Goal: Information Seeking & Learning: Learn about a topic

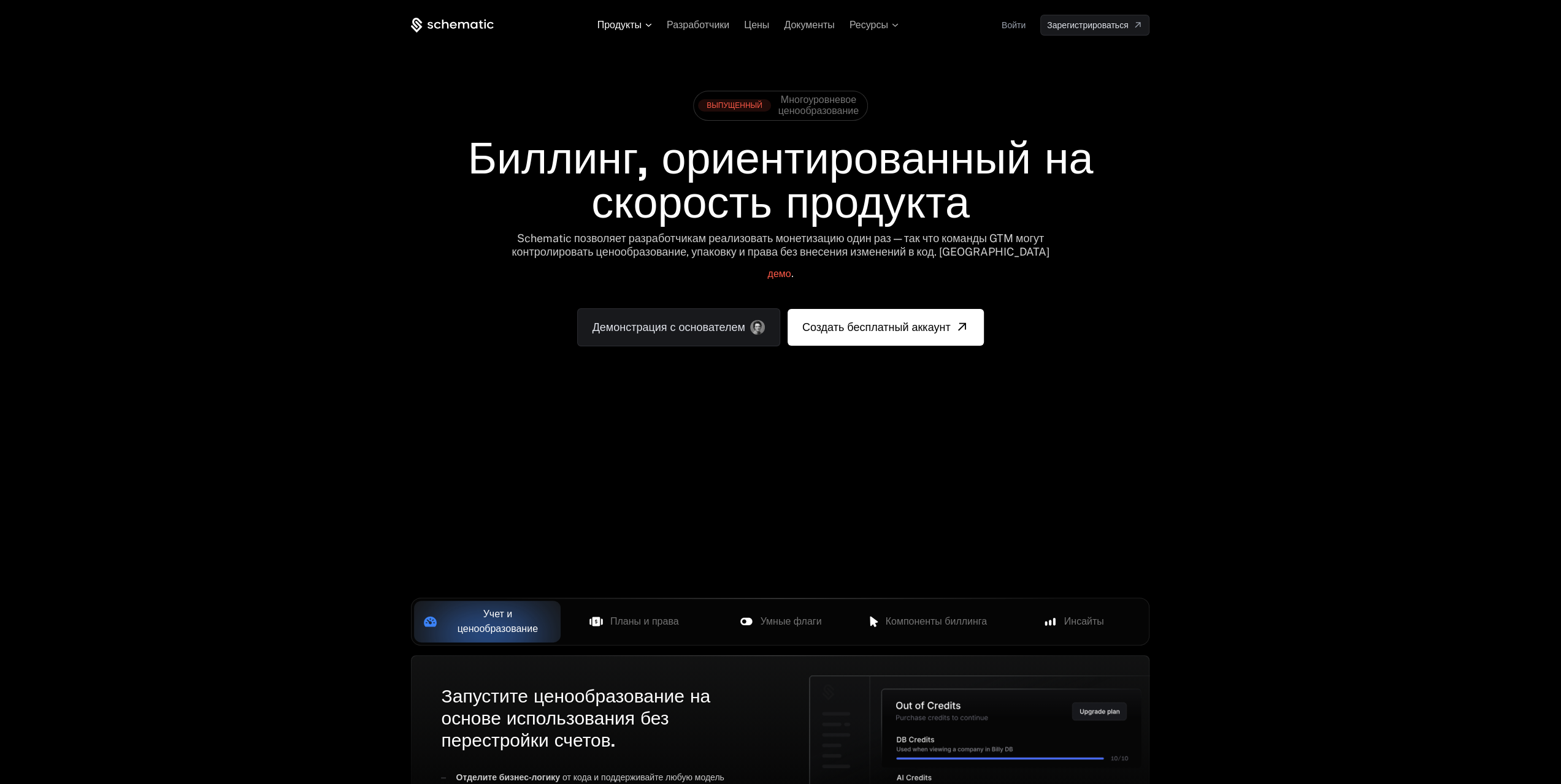
click at [625, 23] on font "Продукты" at bounding box center [619, 24] width 44 height 10
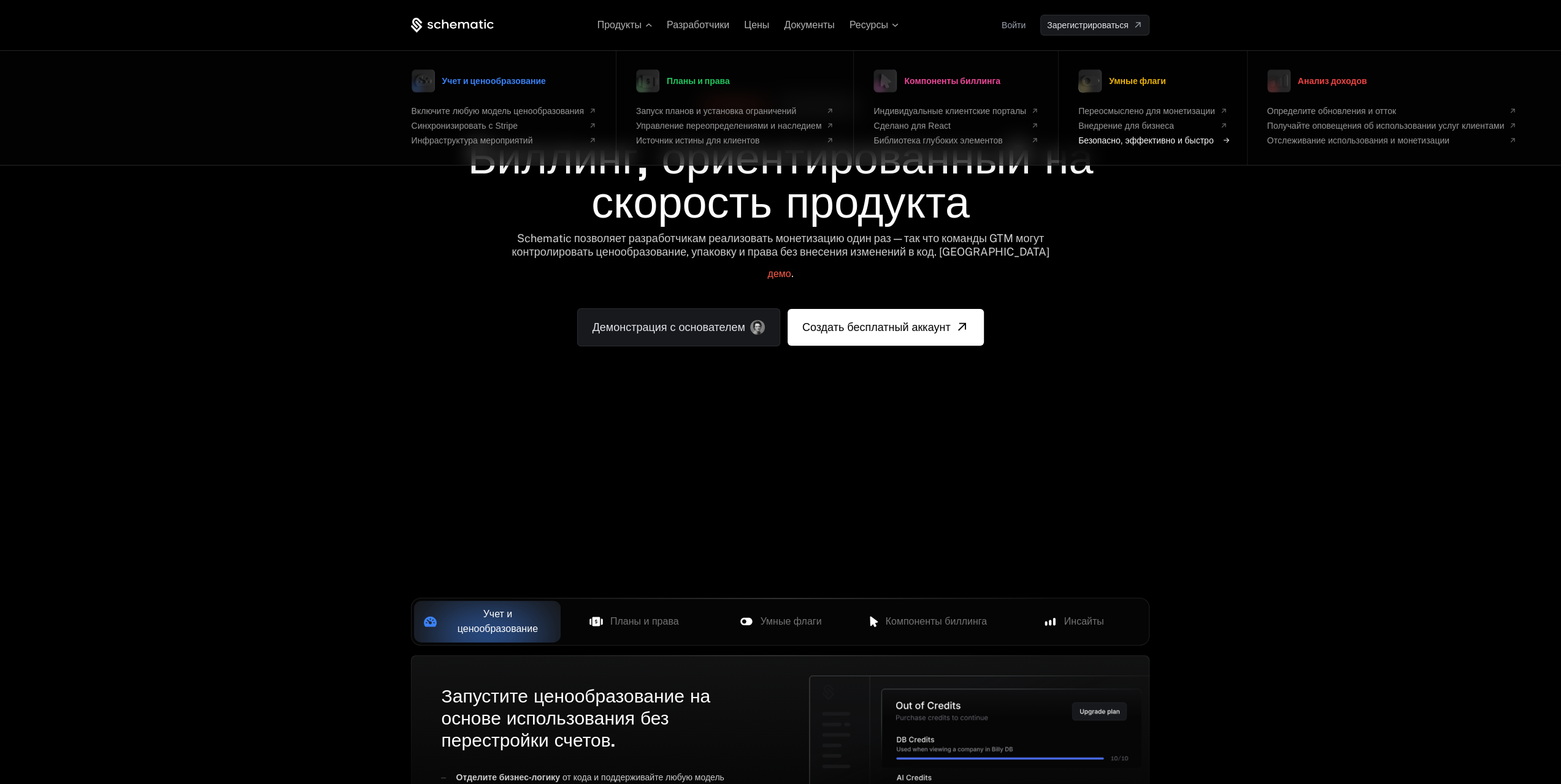
click at [1198, 142] on font "Безопасно, эффективно и быстро" at bounding box center [1145, 140] width 135 height 10
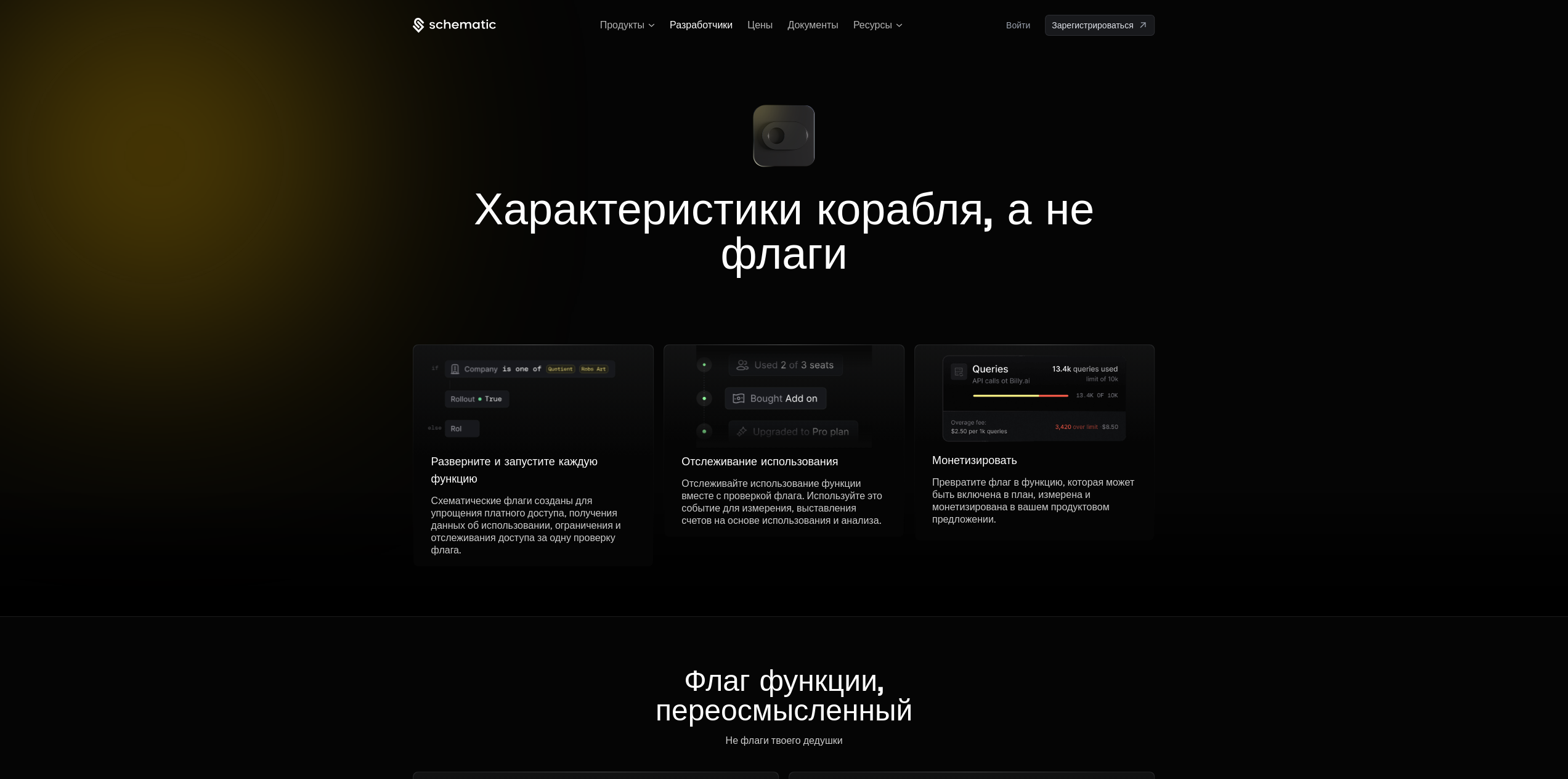
click at [703, 24] on font "Разработчики" at bounding box center [701, 25] width 63 height 10
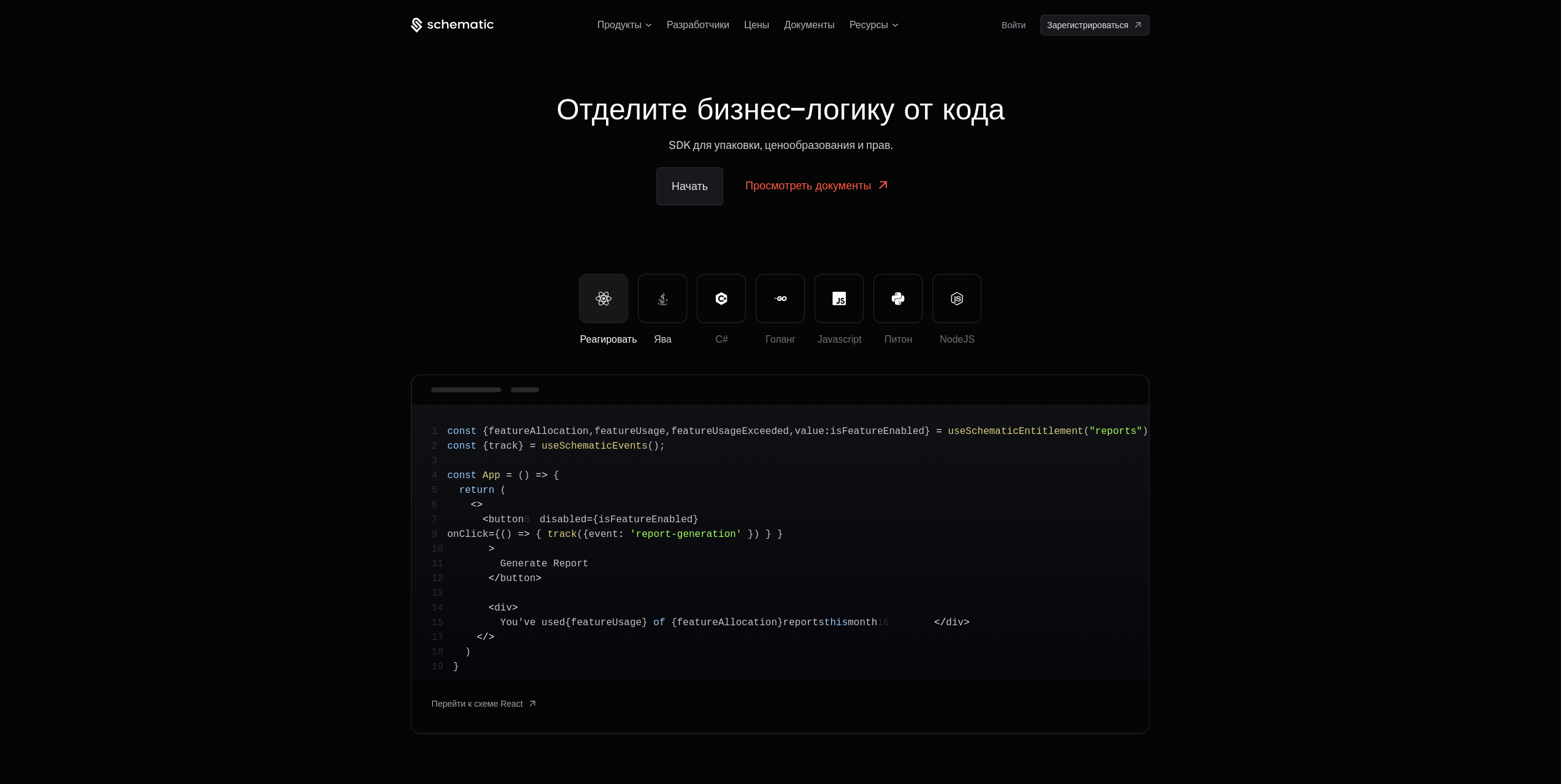
click at [659, 301] on icon at bounding box center [662, 298] width 14 height 14
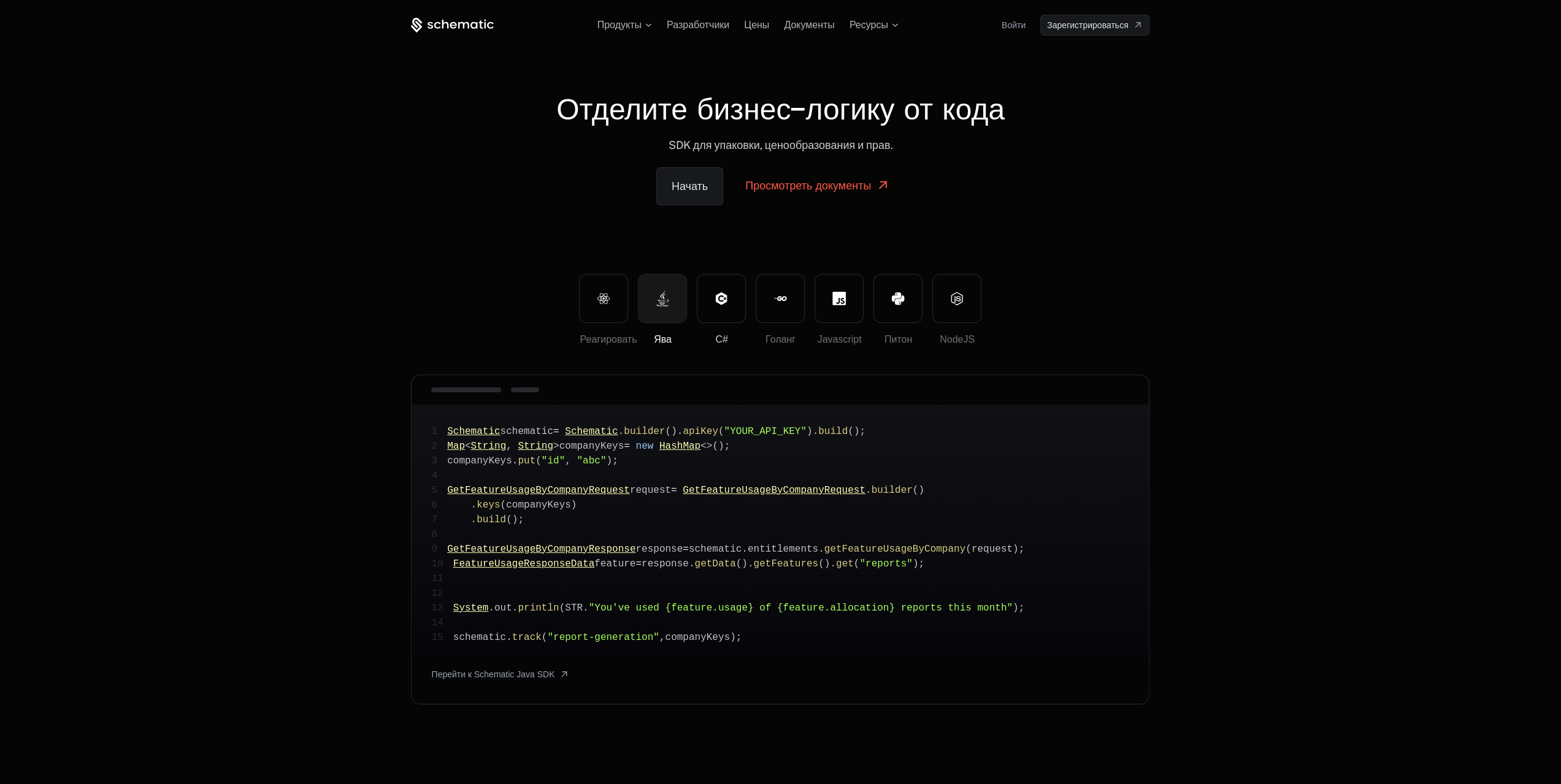
click at [730, 301] on button "С#" at bounding box center [721, 298] width 49 height 49
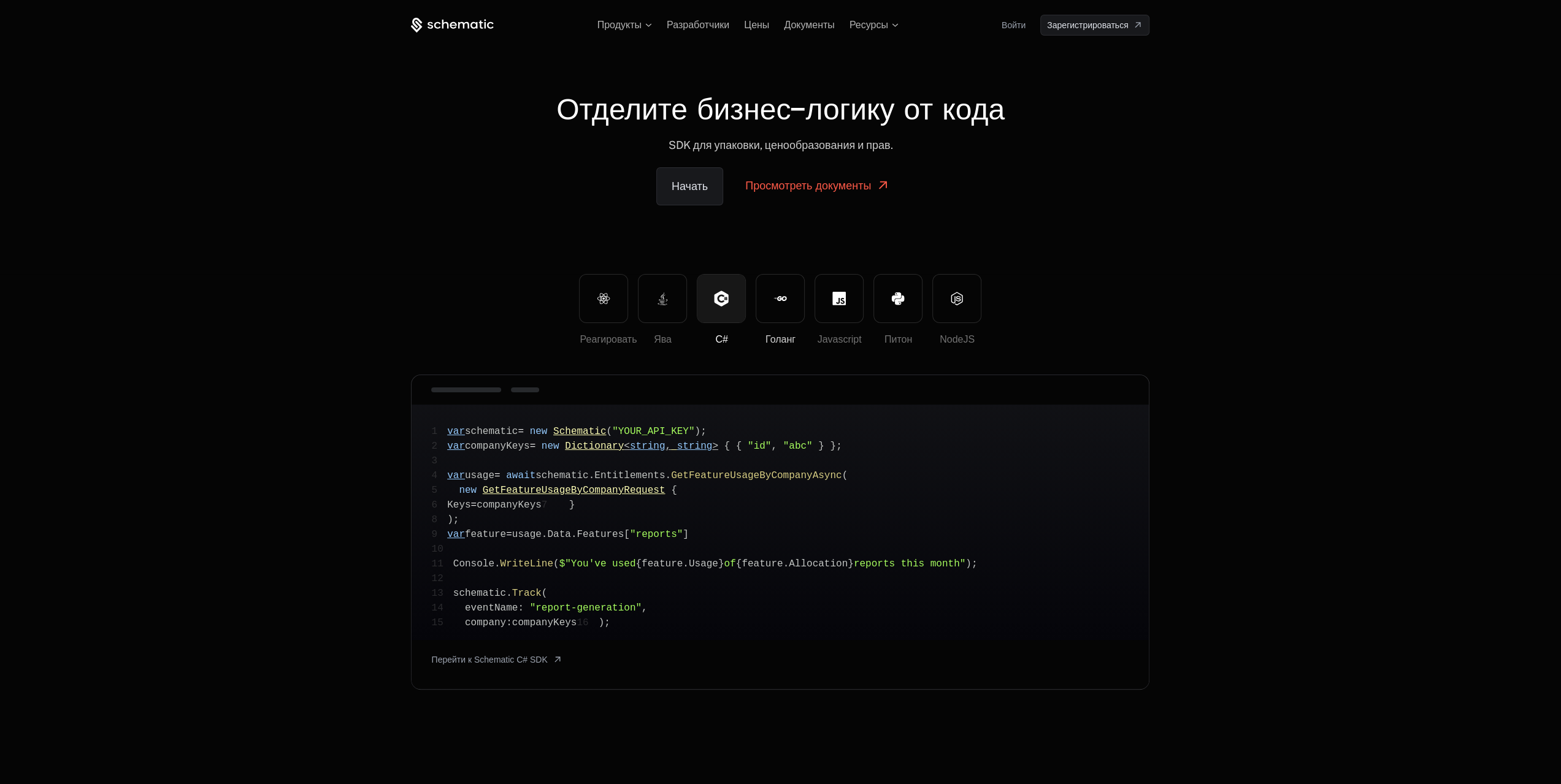
drag, startPoint x: 775, startPoint y: 290, endPoint x: 782, endPoint y: 290, distance: 7.0
click at [775, 292] on icon at bounding box center [780, 298] width 14 height 14
click at [822, 292] on button "Javascript" at bounding box center [839, 298] width 49 height 49
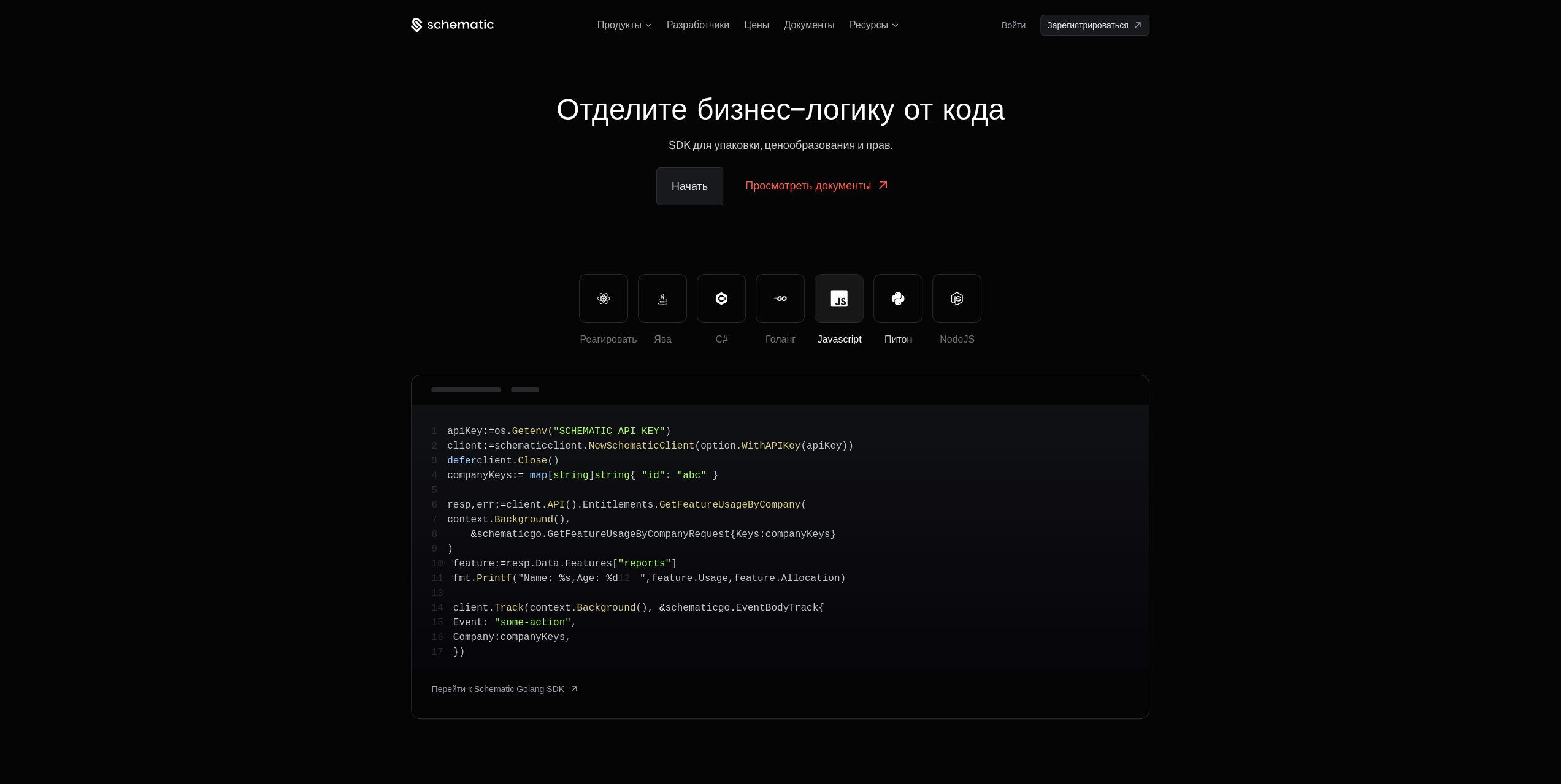
click at [878, 296] on button "Питон" at bounding box center [897, 298] width 49 height 49
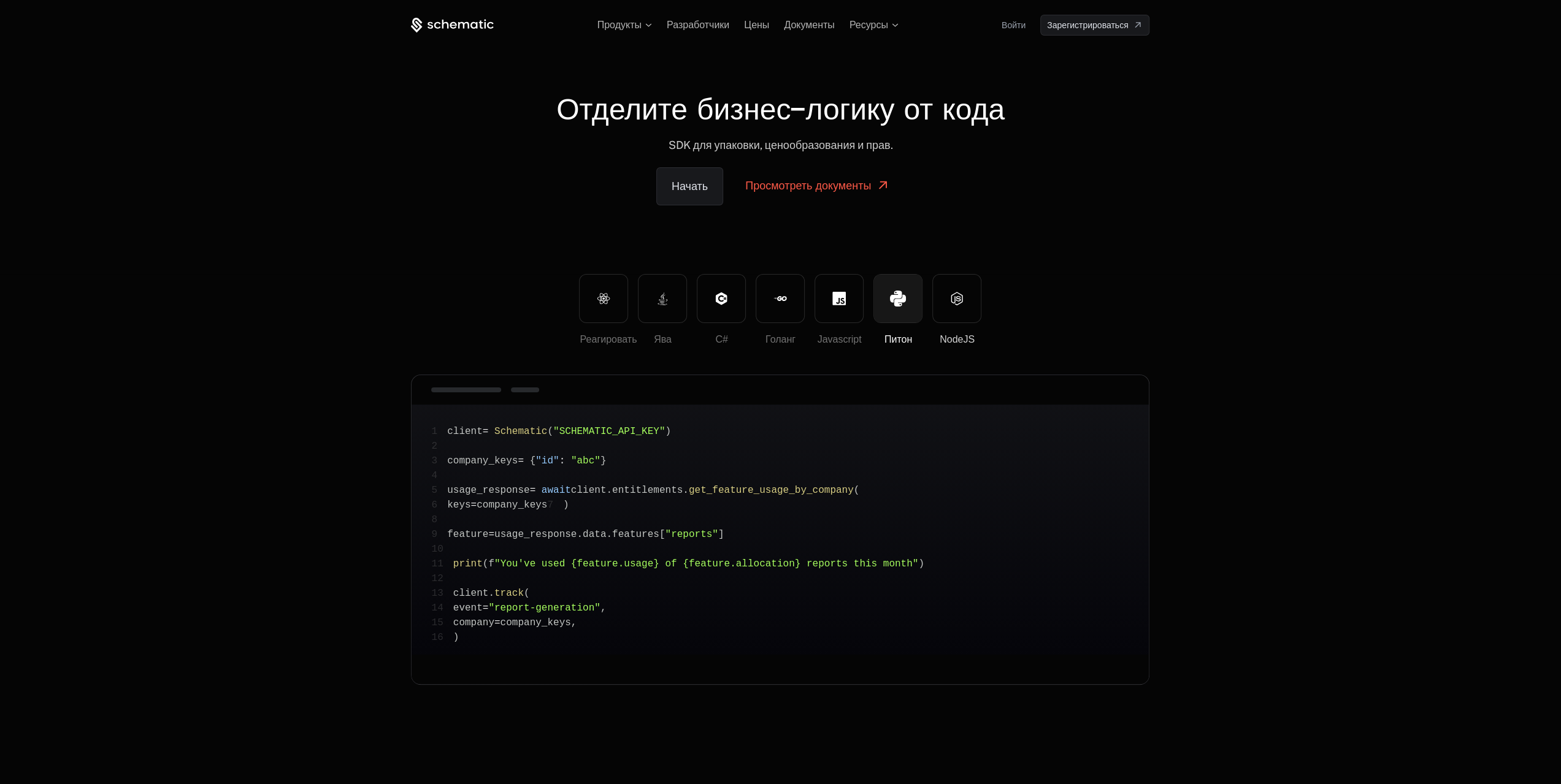
click at [951, 300] on icon at bounding box center [956, 298] width 14 height 14
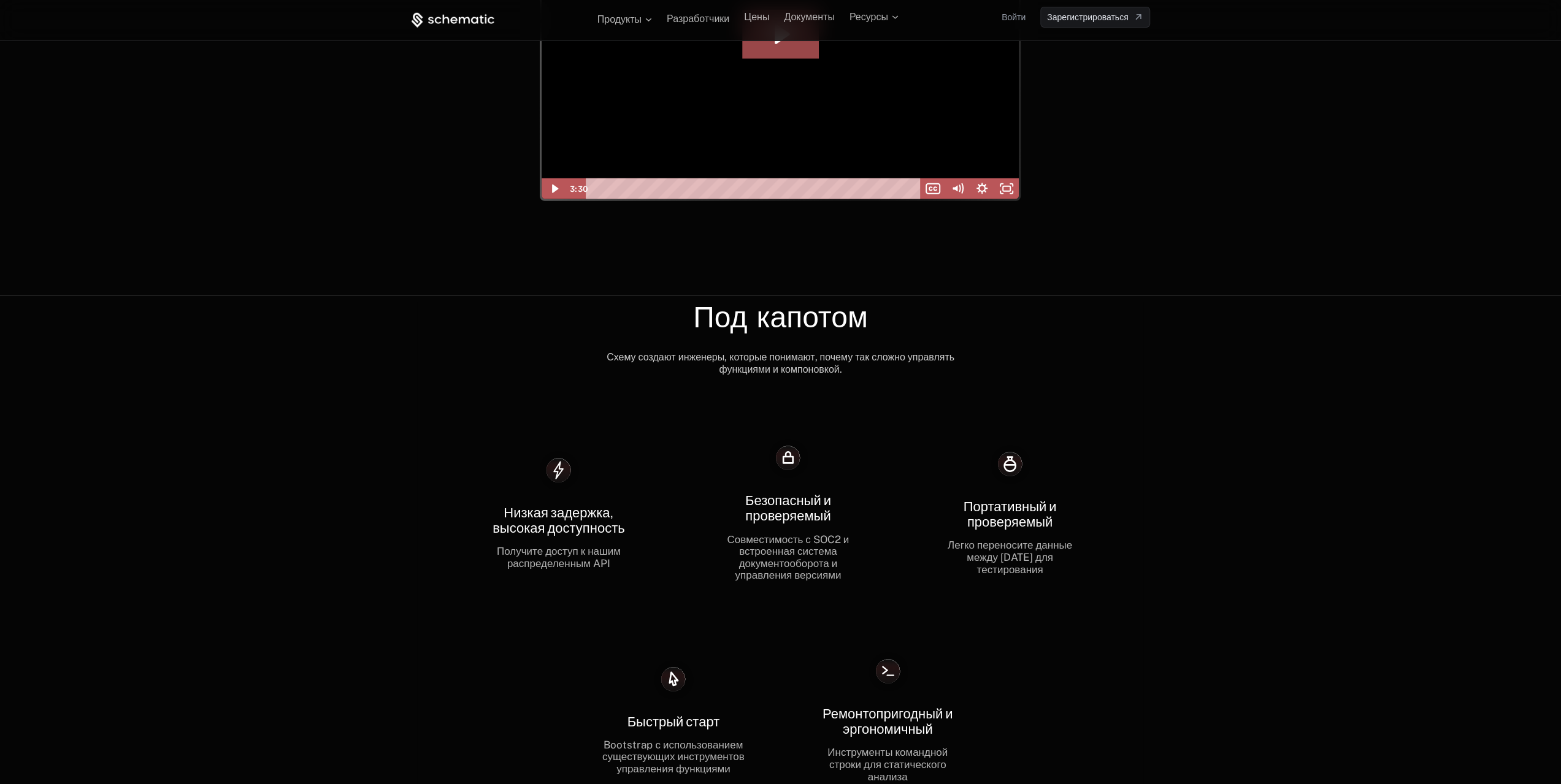
scroll to position [3065, 0]
